Goal: Transaction & Acquisition: Purchase product/service

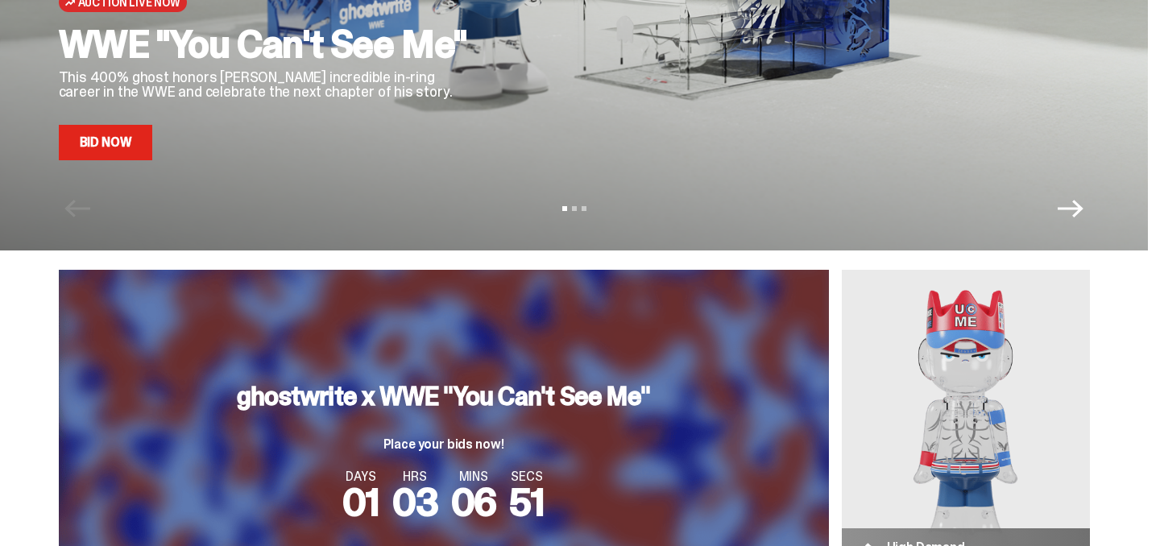
scroll to position [263, 0]
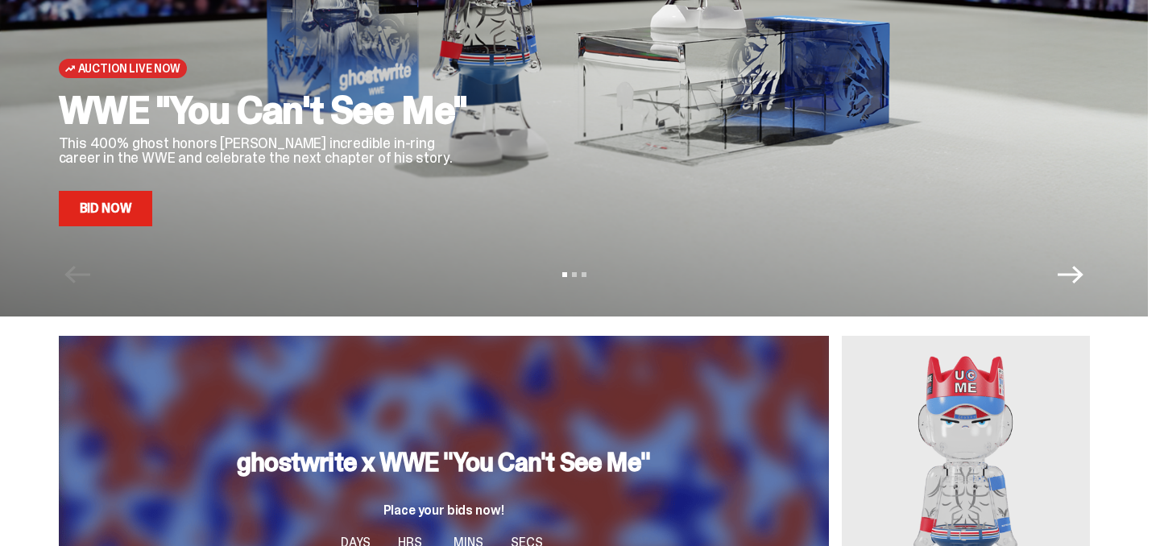
click at [1080, 270] on icon "Next" at bounding box center [1070, 275] width 26 height 26
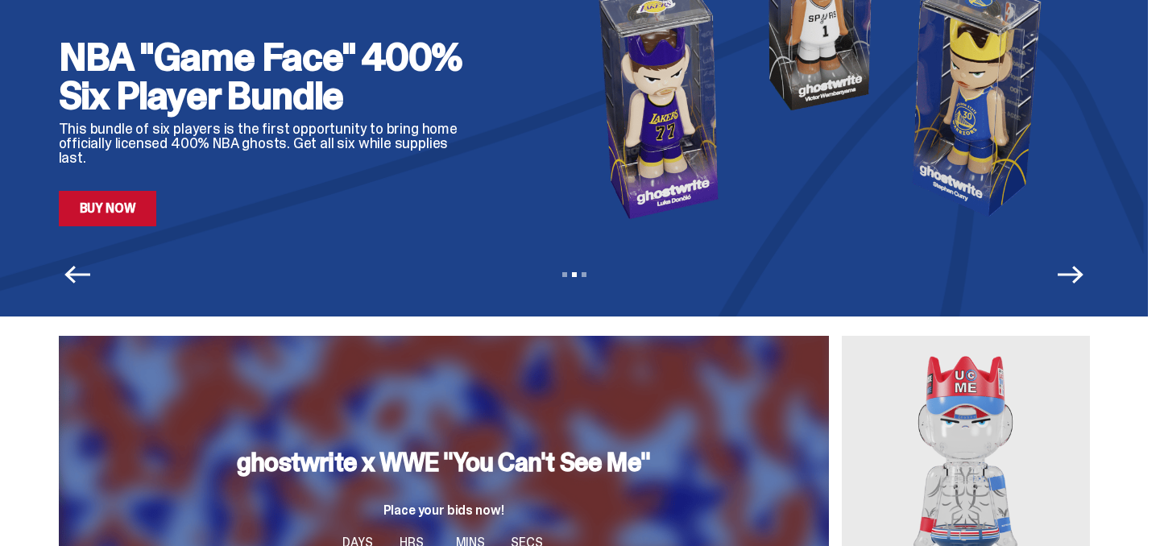
click at [1080, 270] on icon "Next" at bounding box center [1070, 275] width 26 height 26
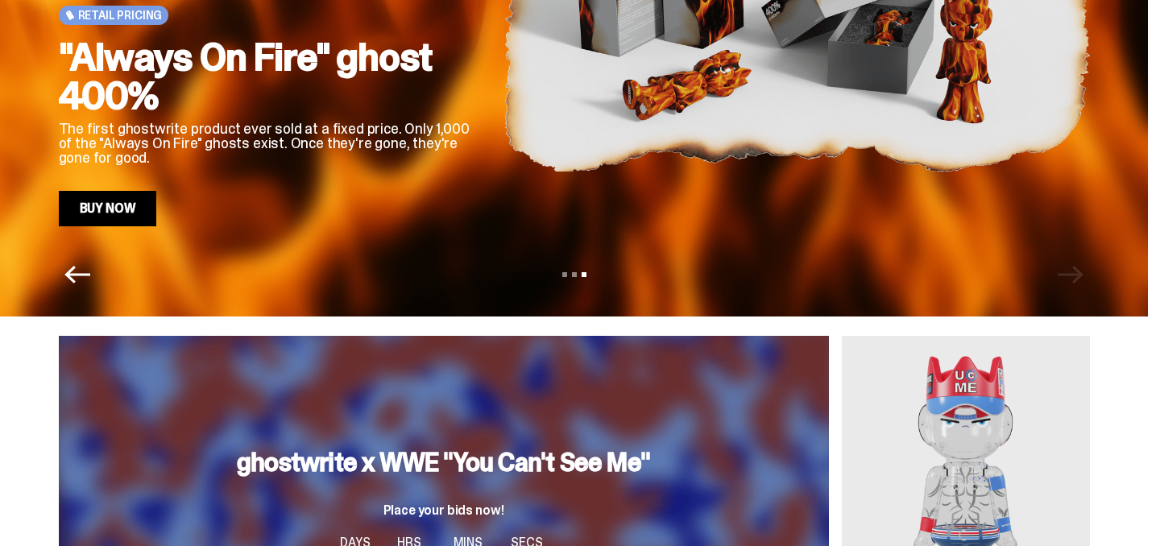
click at [1080, 270] on div "View slide 1 View slide 2 View slide 3" at bounding box center [574, 275] width 1148 height 26
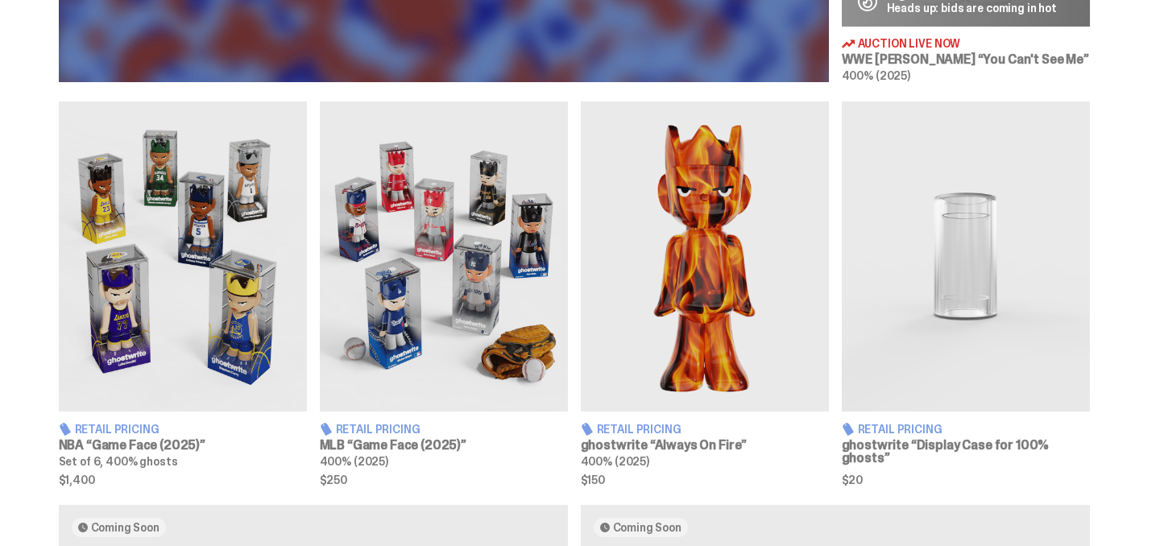
scroll to position [879, 0]
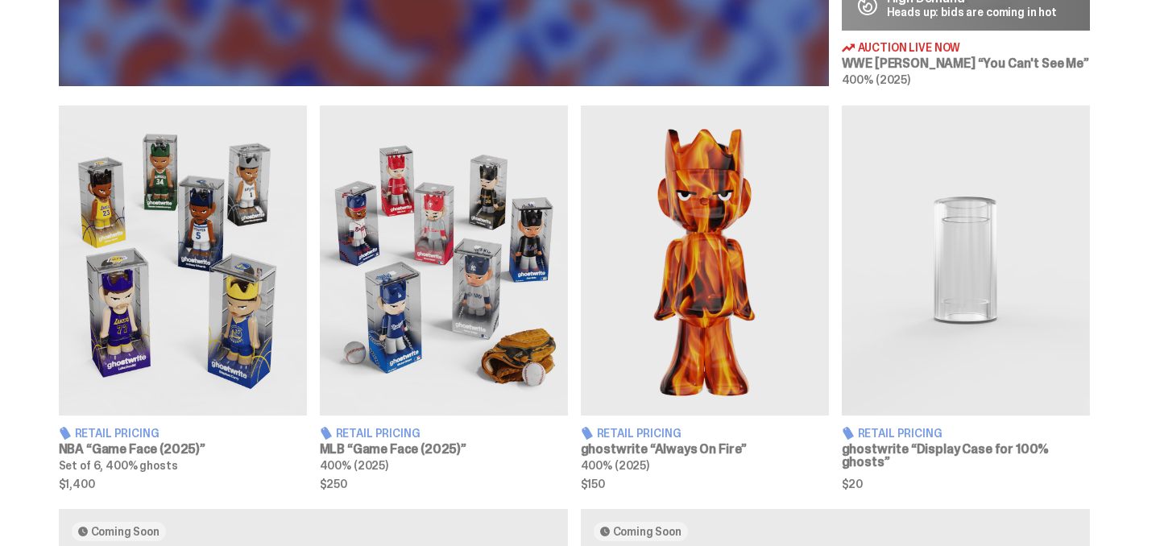
click at [988, 283] on img at bounding box center [966, 260] width 248 height 310
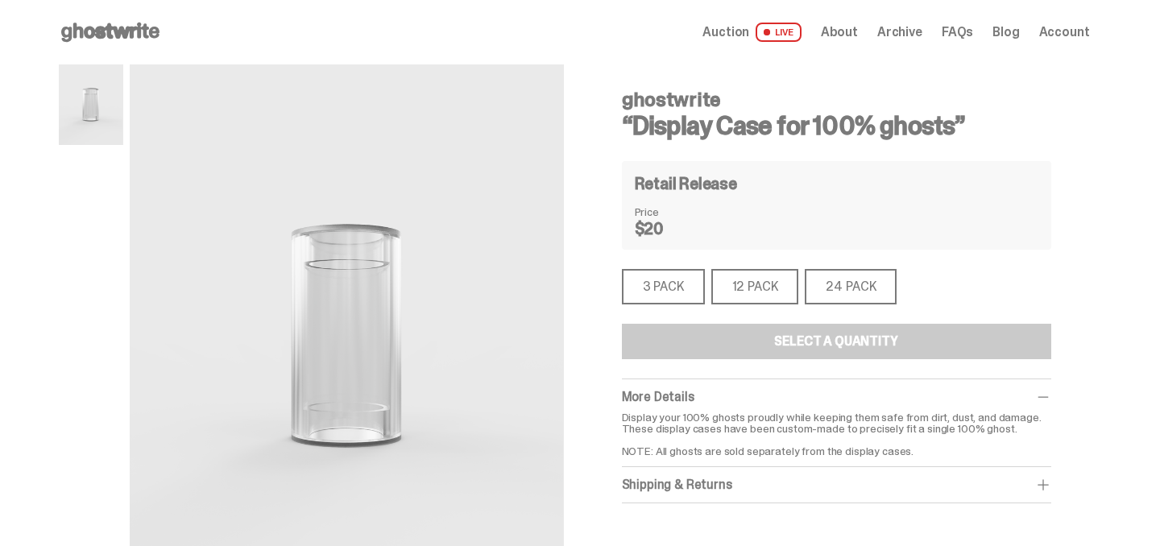
click at [656, 279] on div "3 PACK" at bounding box center [663, 286] width 83 height 35
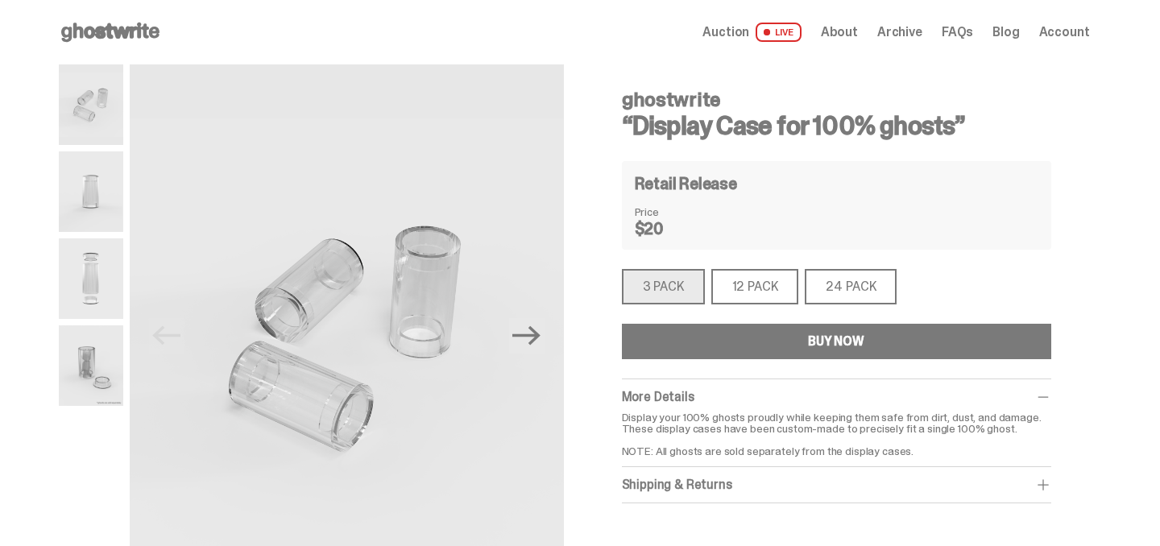
click at [733, 345] on button "BUY NOW" at bounding box center [836, 341] width 429 height 35
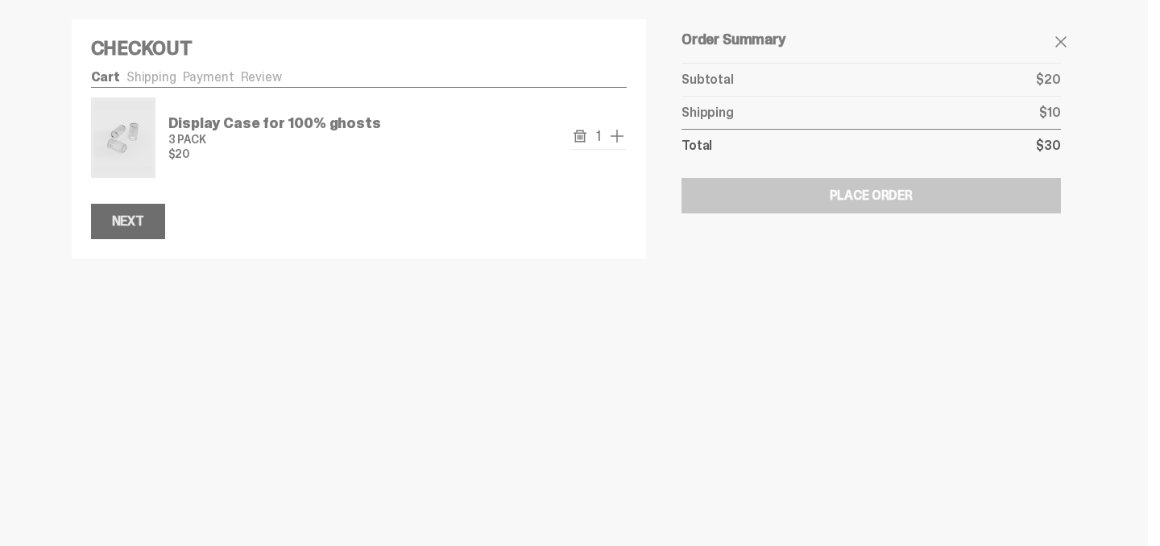
click at [136, 228] on div "Next" at bounding box center [128, 221] width 32 height 13
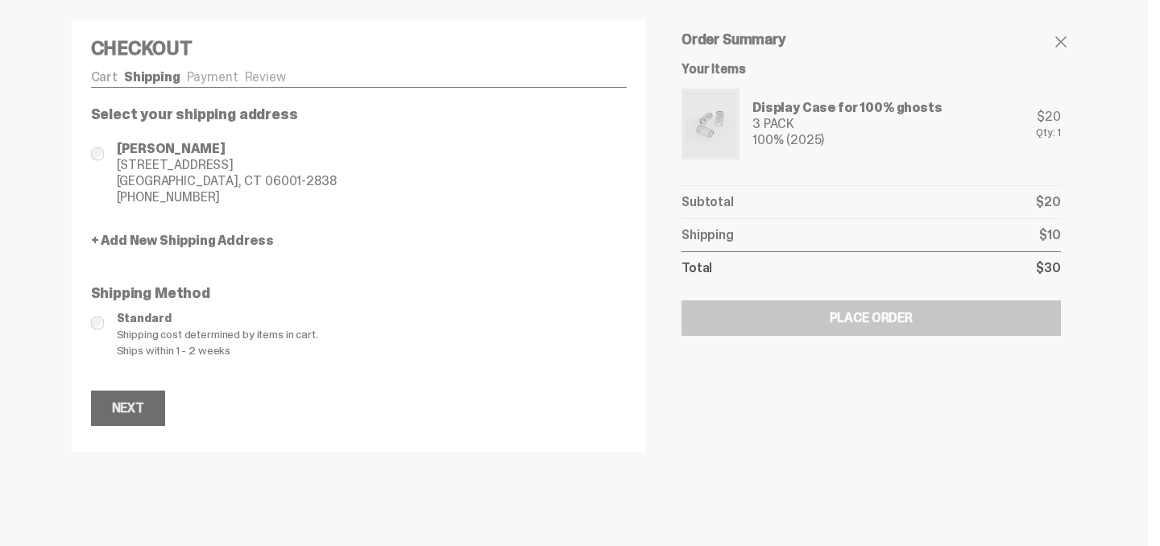
click at [148, 399] on button "Next" at bounding box center [128, 408] width 74 height 35
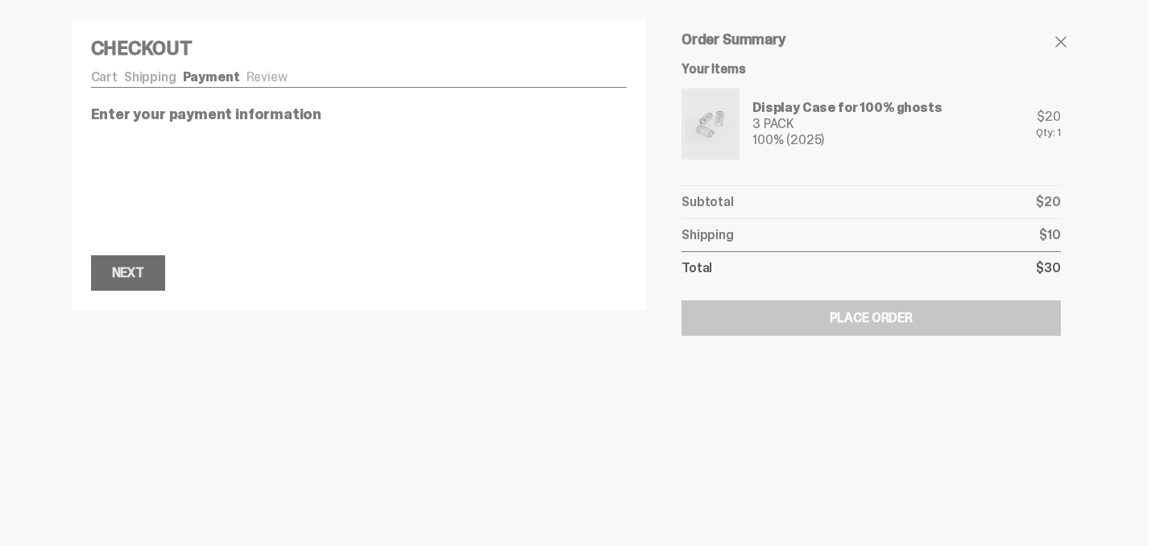
click at [133, 268] on div "Next" at bounding box center [128, 273] width 32 height 13
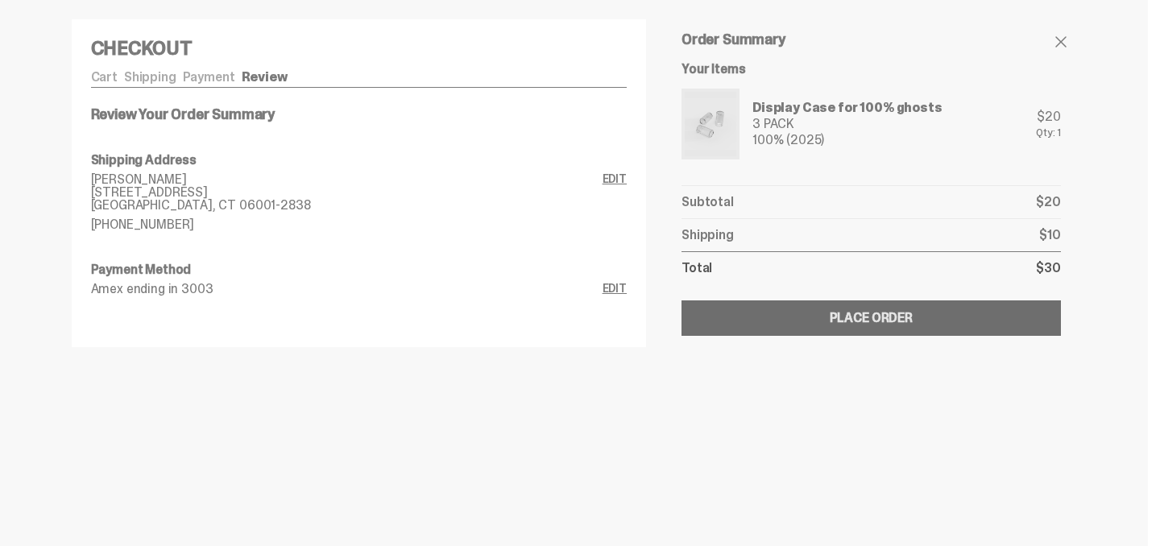
click at [866, 317] on div "Place Order" at bounding box center [870, 318] width 83 height 13
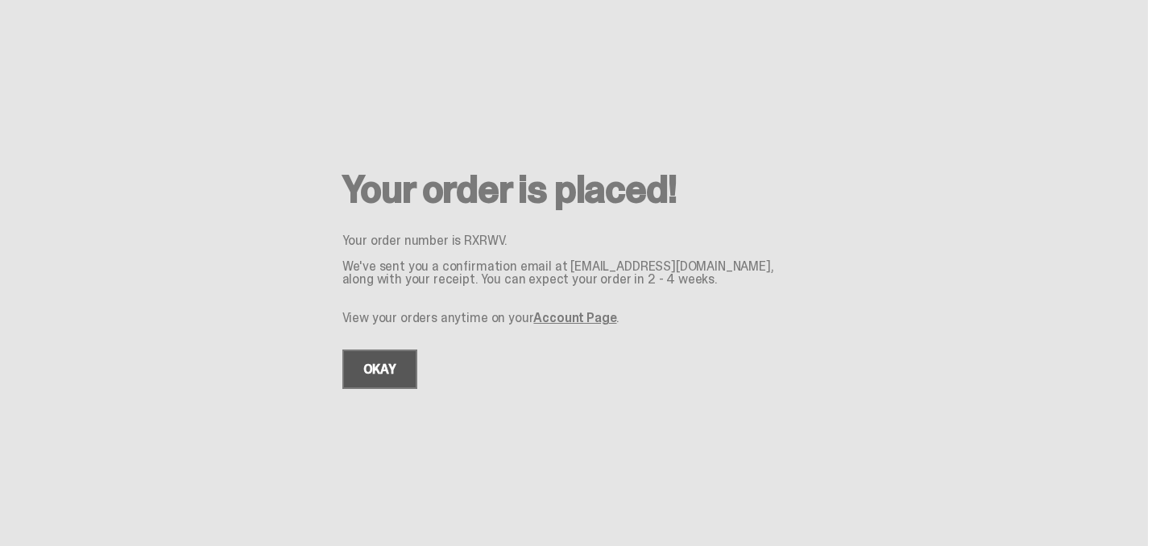
click at [399, 378] on link "OKAY" at bounding box center [379, 369] width 75 height 39
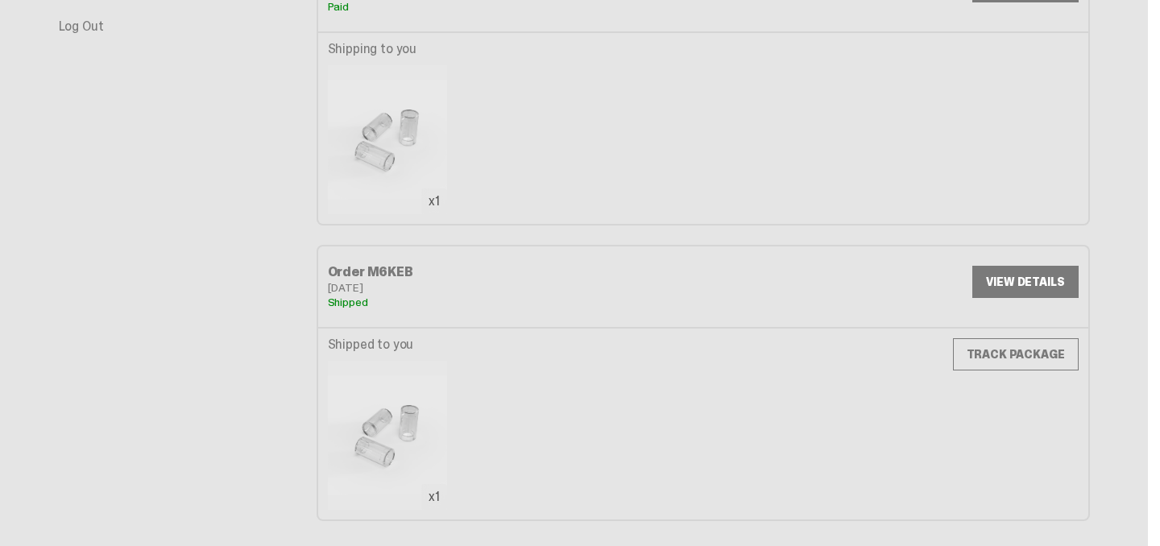
scroll to position [188, 0]
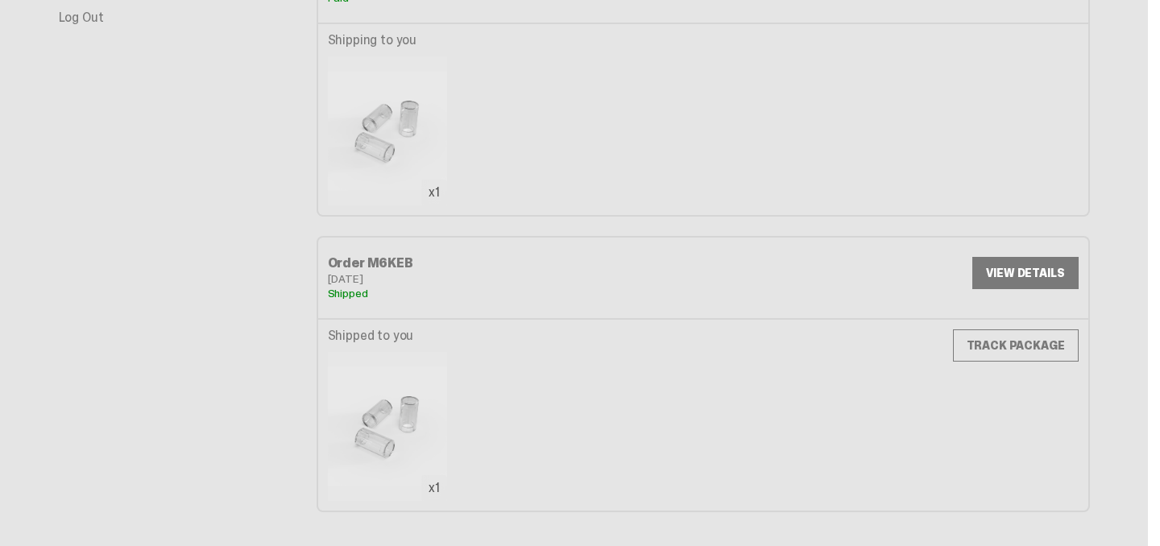
click at [275, 401] on div "Account Profile Orders Support Log Out" at bounding box center [188, 204] width 258 height 656
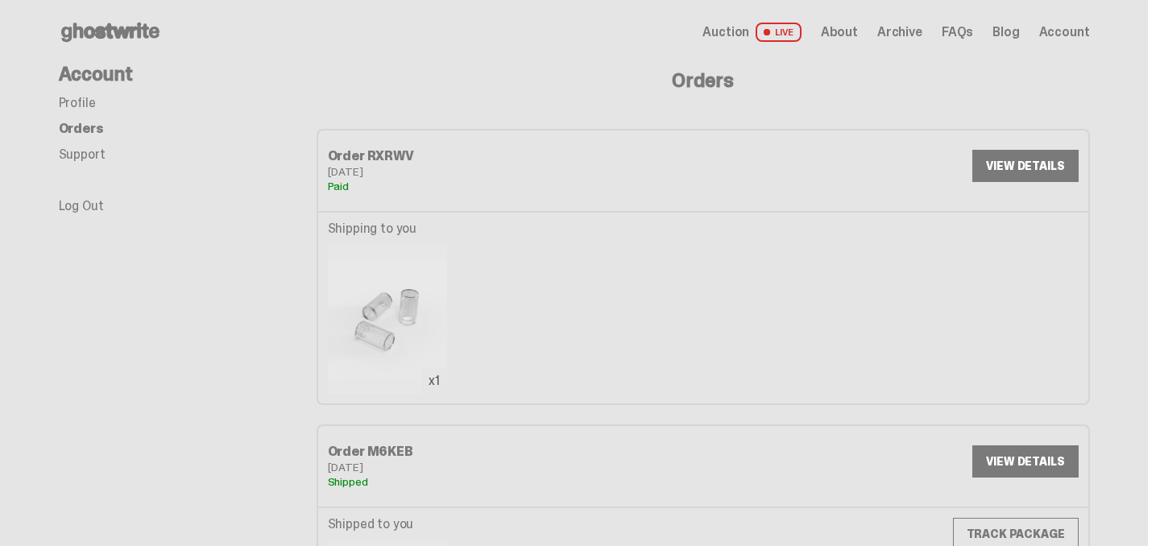
scroll to position [0, 0]
